Goal: Navigation & Orientation: Find specific page/section

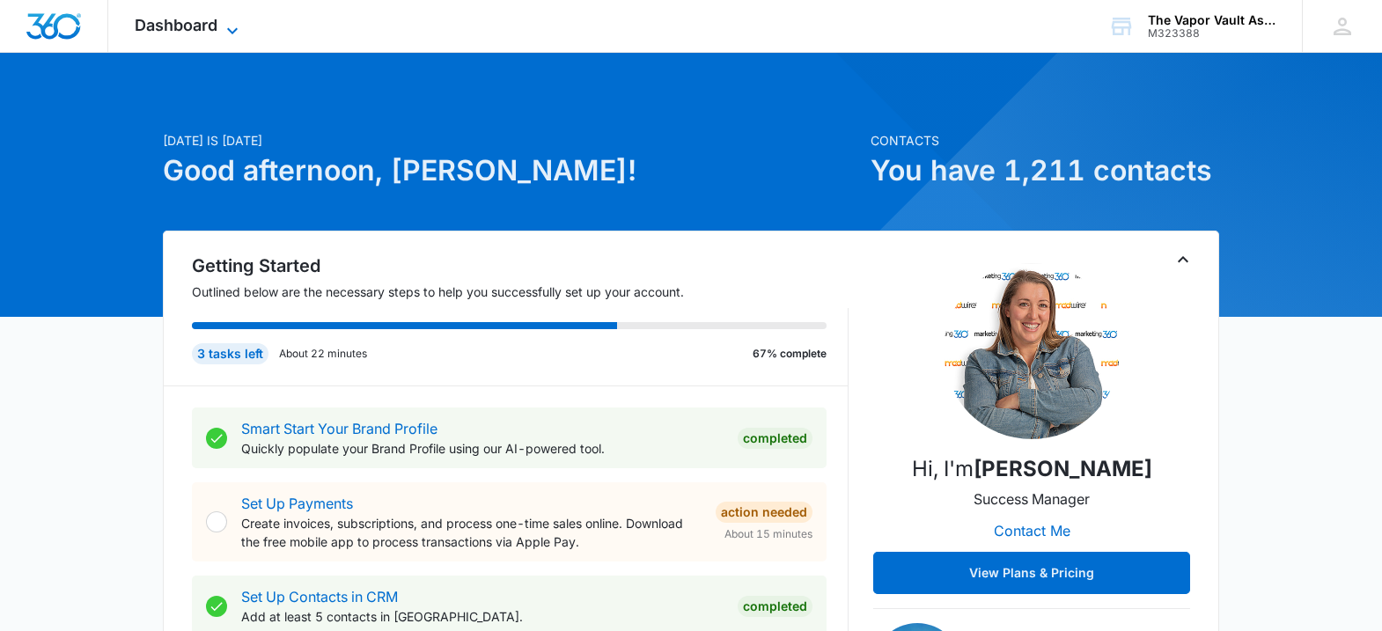
click at [198, 19] on span "Dashboard" at bounding box center [176, 25] width 83 height 18
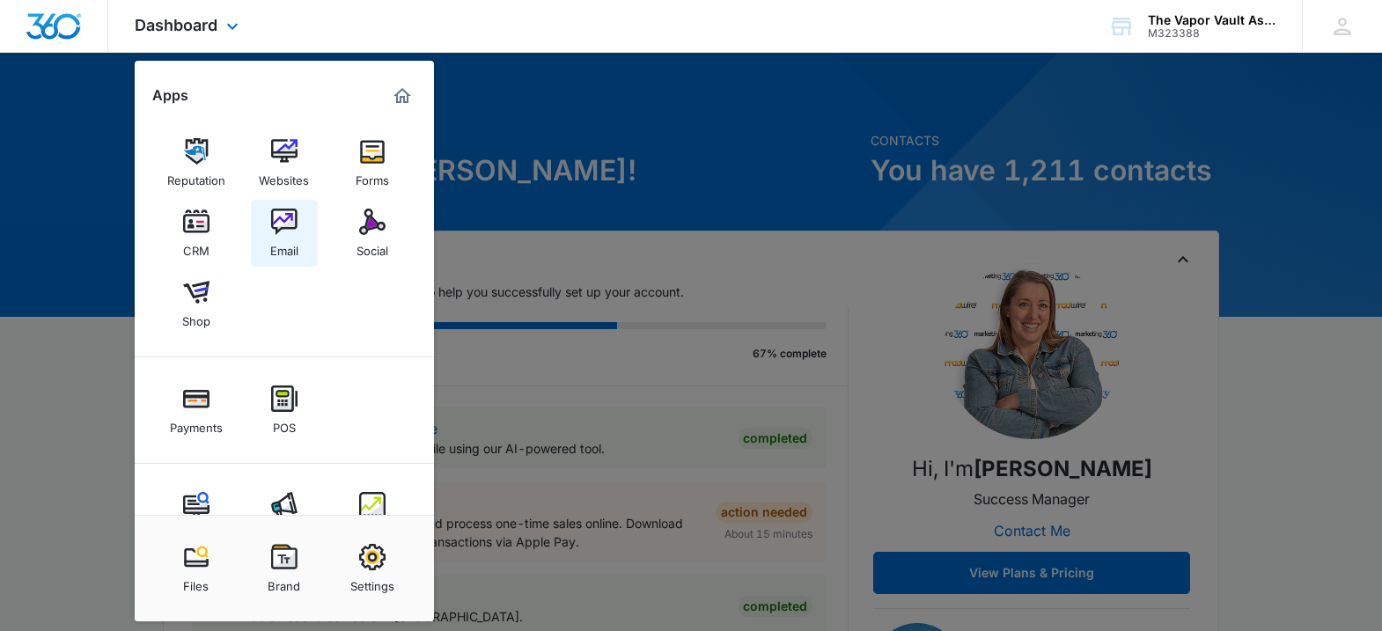
click at [276, 217] on img at bounding box center [284, 222] width 26 height 26
